Goal: Obtain resource: Obtain resource

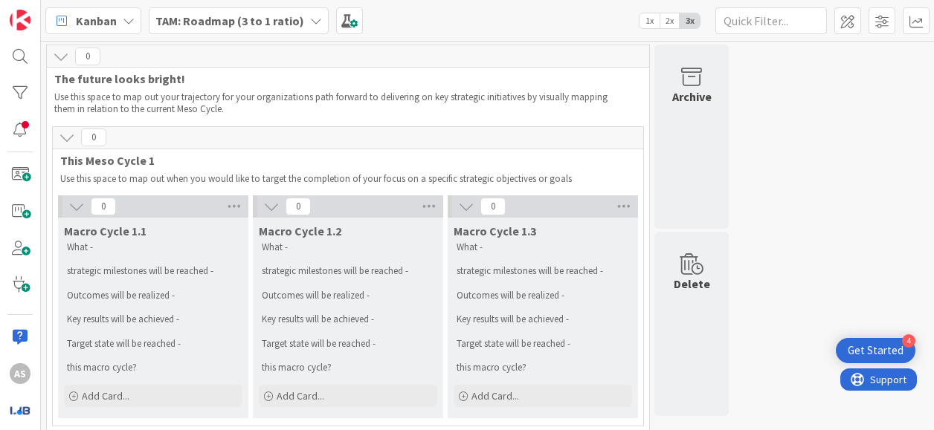
click at [236, 26] on b "TAM: Roadmap (3 to 1 ratio)" at bounding box center [229, 20] width 149 height 15
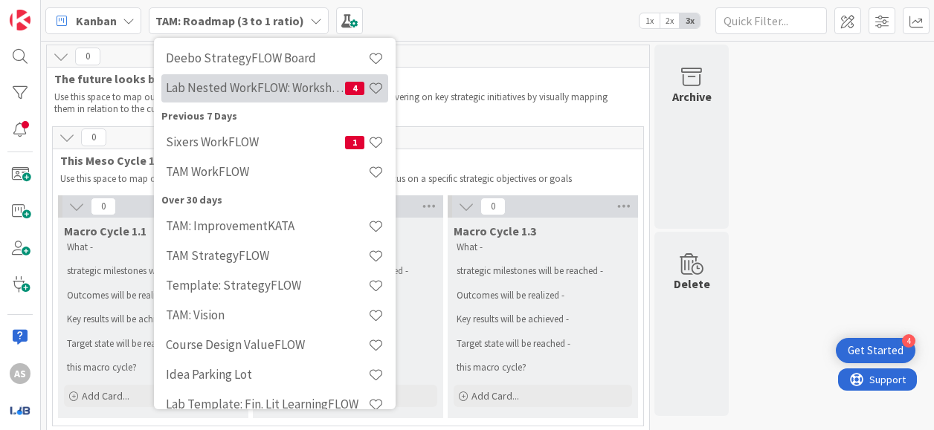
scroll to position [223, 0]
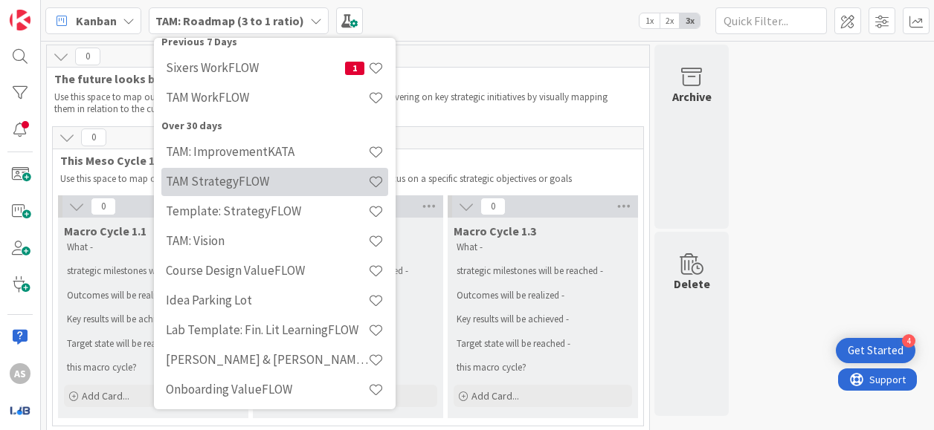
click at [300, 176] on h4 "TAM StrategyFLOW" at bounding box center [267, 181] width 202 height 15
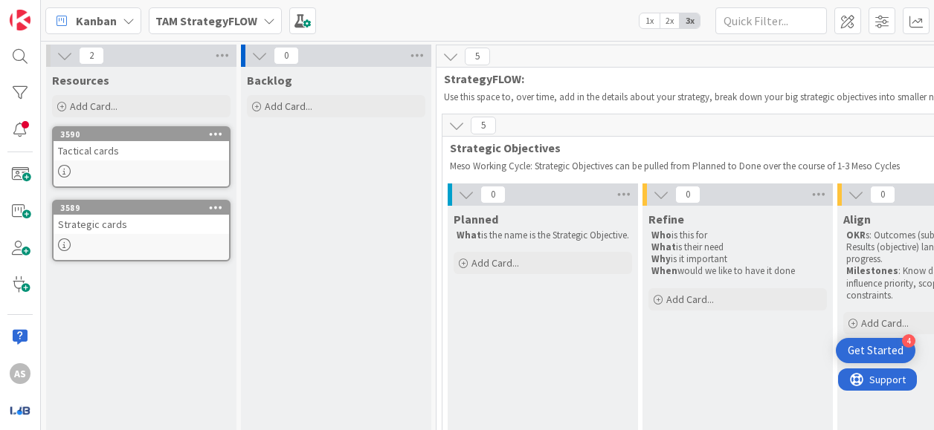
click at [238, 22] on b "TAM StrategyFLOW" at bounding box center [206, 20] width 102 height 15
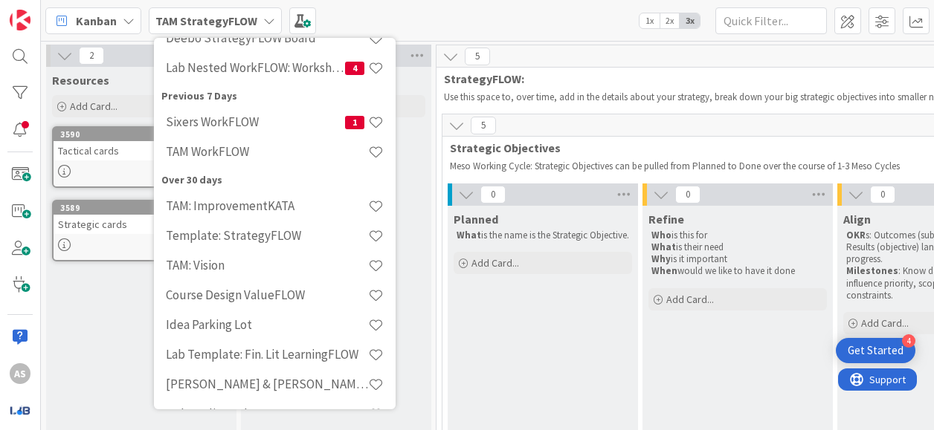
scroll to position [223, 0]
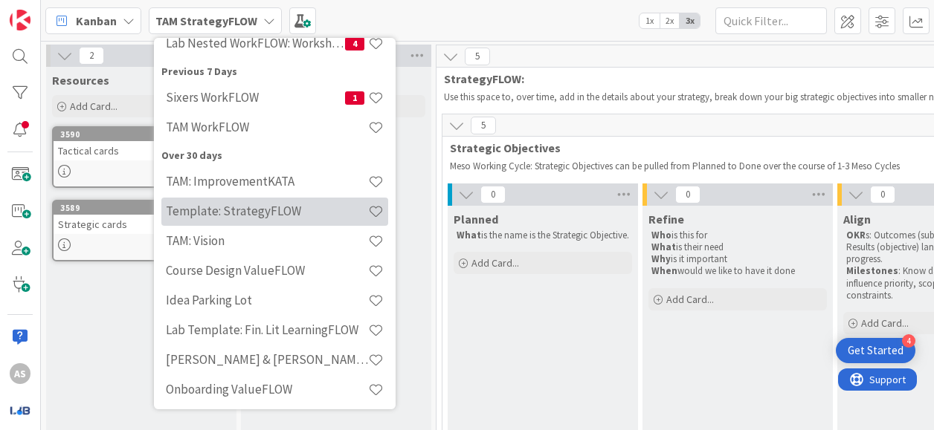
click at [317, 210] on h4 "Template: StrategyFLOW" at bounding box center [267, 211] width 202 height 15
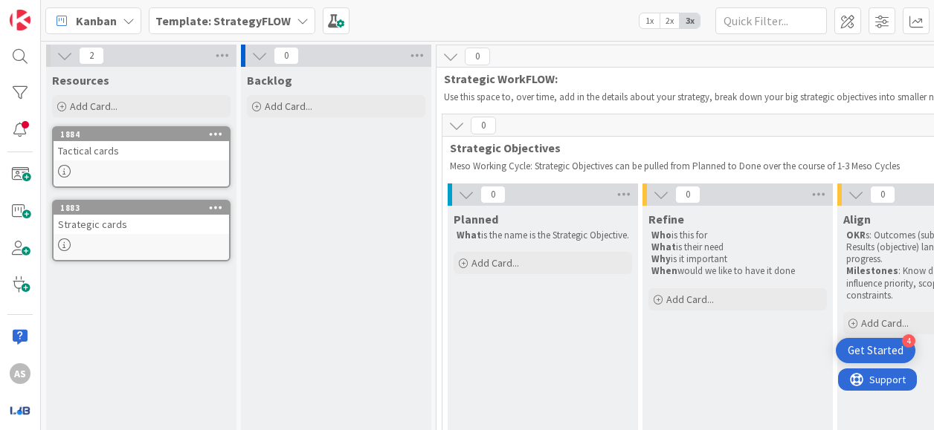
click at [274, 17] on b "Template: StrategyFLOW" at bounding box center [222, 20] width 135 height 15
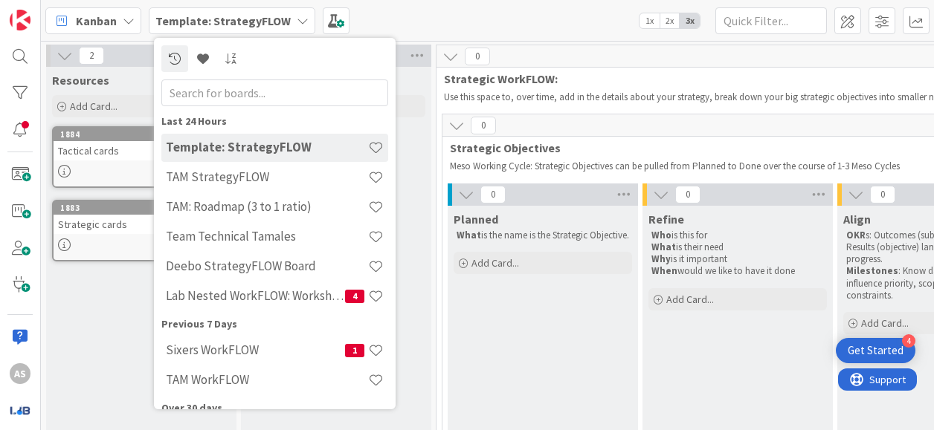
click at [274, 17] on b "Template: StrategyFLOW" at bounding box center [222, 20] width 135 height 15
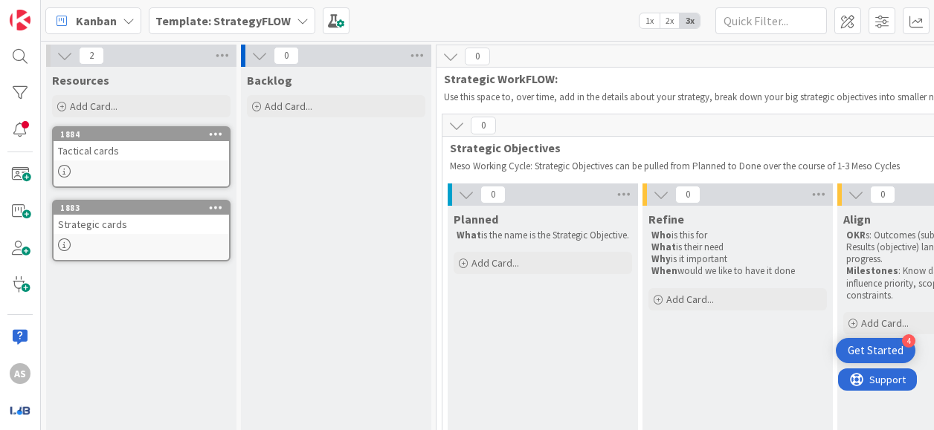
click at [248, 22] on b "Template: StrategyFLOW" at bounding box center [222, 20] width 135 height 15
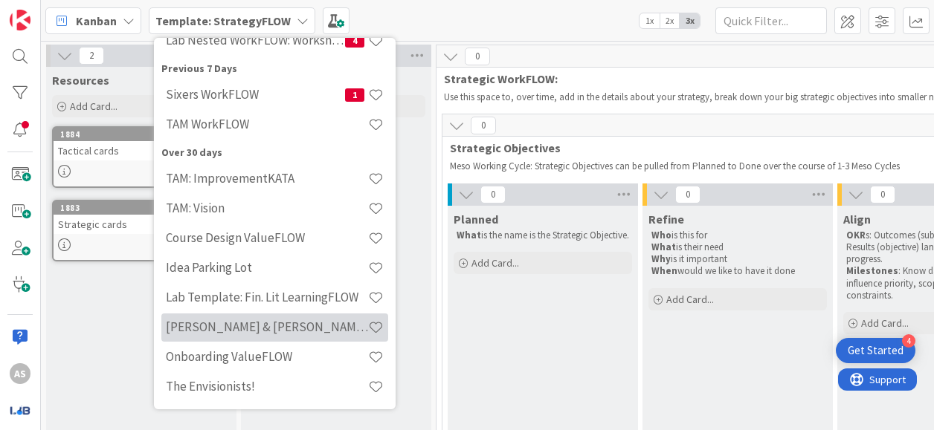
scroll to position [107, 0]
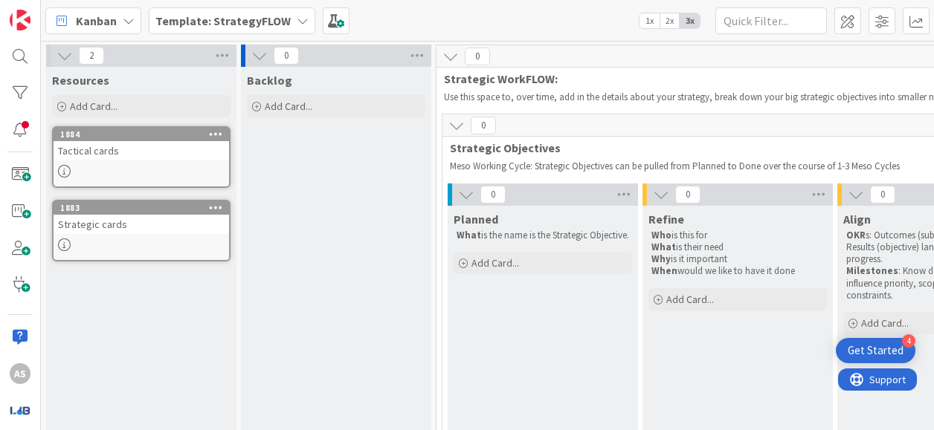
click at [233, 30] on div "Template: StrategyFLOW" at bounding box center [232, 20] width 167 height 27
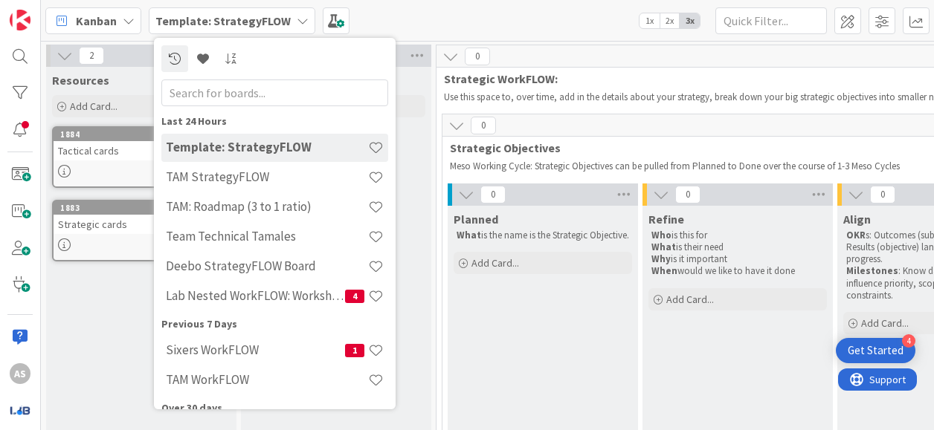
click at [233, 28] on span "Template: StrategyFLOW" at bounding box center [222, 21] width 135 height 18
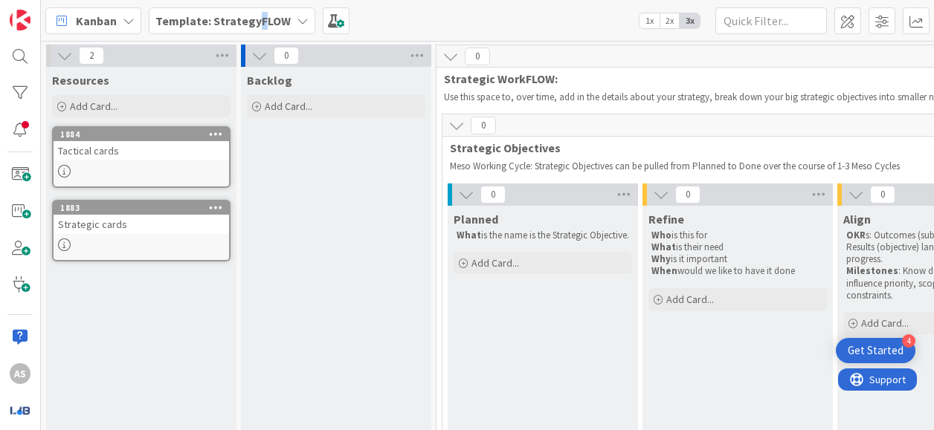
click at [256, 14] on b "Template: StrategyFLOW" at bounding box center [222, 20] width 135 height 15
